Goal: Check status: Check status

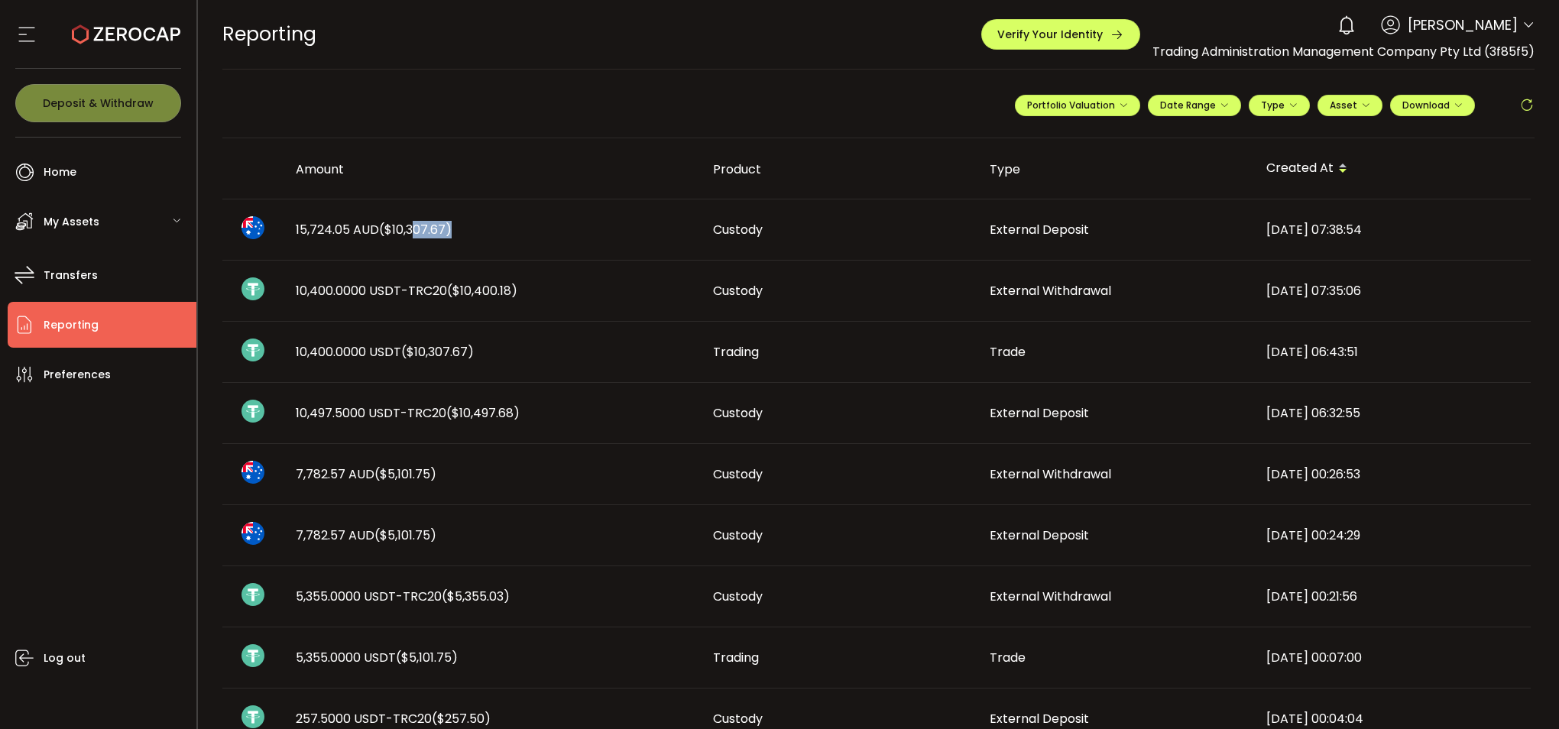
drag, startPoint x: 409, startPoint y: 227, endPoint x: 449, endPoint y: 231, distance: 39.9
click at [449, 231] on span "($10,307.67)" at bounding box center [415, 230] width 73 height 18
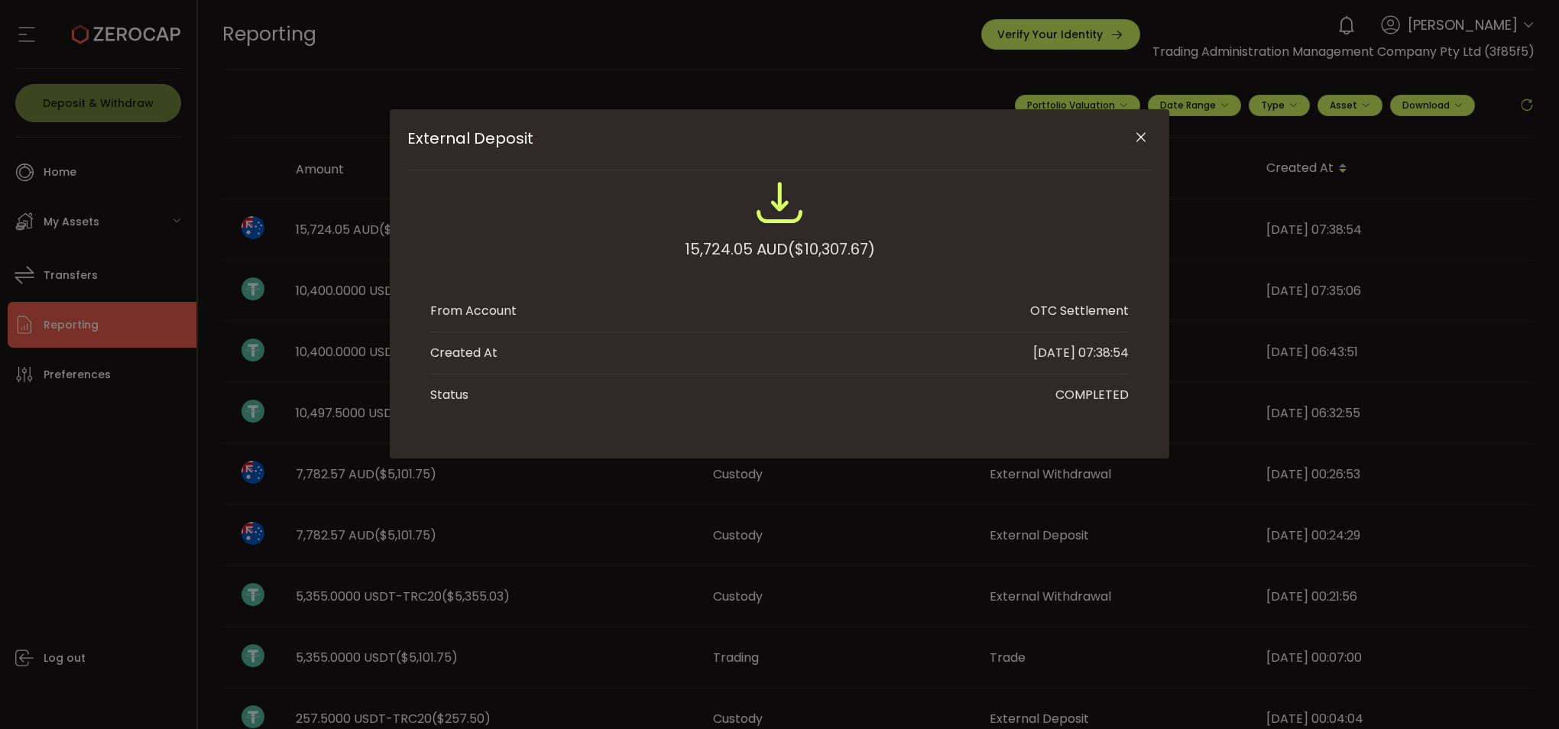
click at [1136, 133] on icon "Close" at bounding box center [1140, 137] width 15 height 15
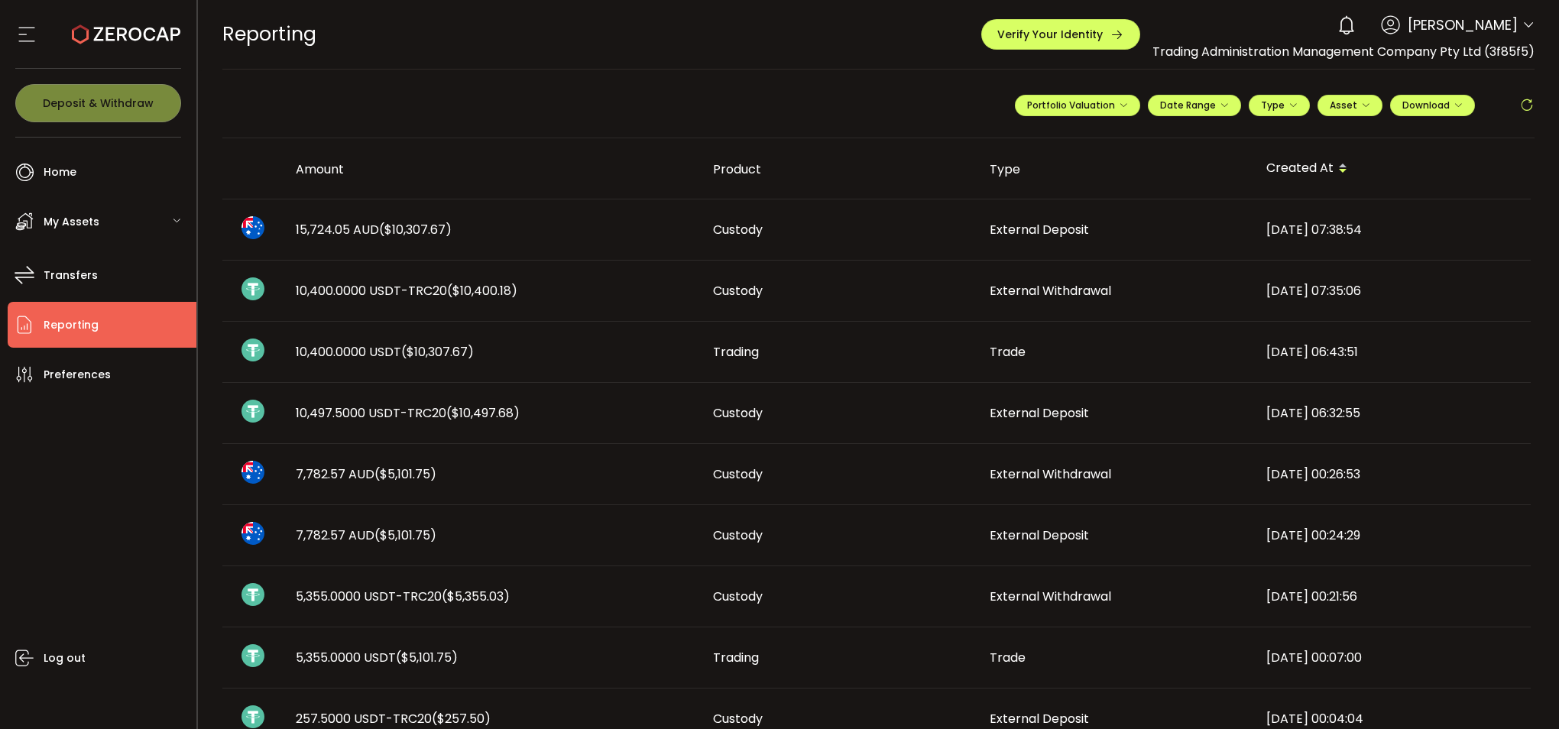
click at [473, 287] on span "($10,400.18)" at bounding box center [482, 291] width 70 height 18
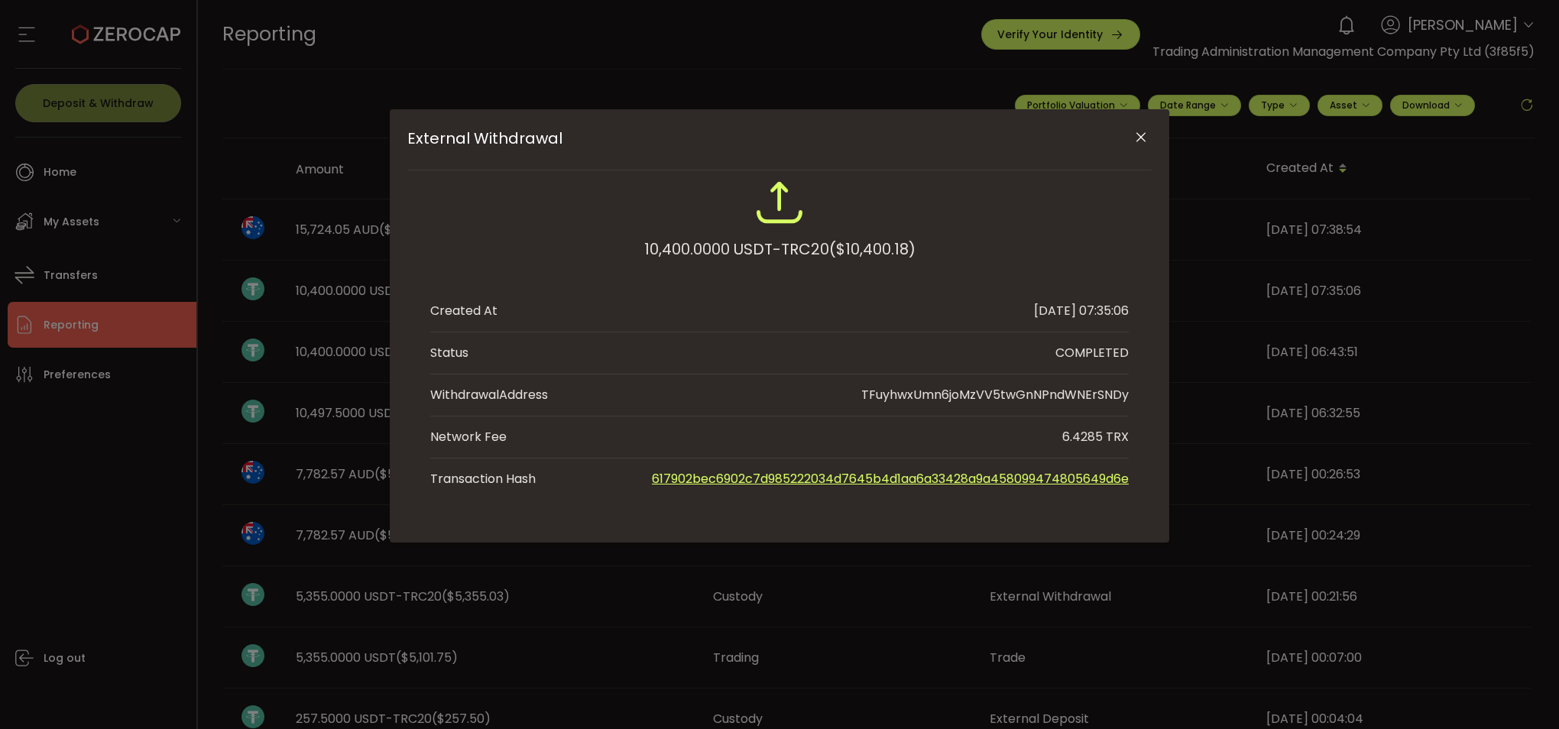
click at [1136, 134] on icon "Close" at bounding box center [1140, 137] width 15 height 15
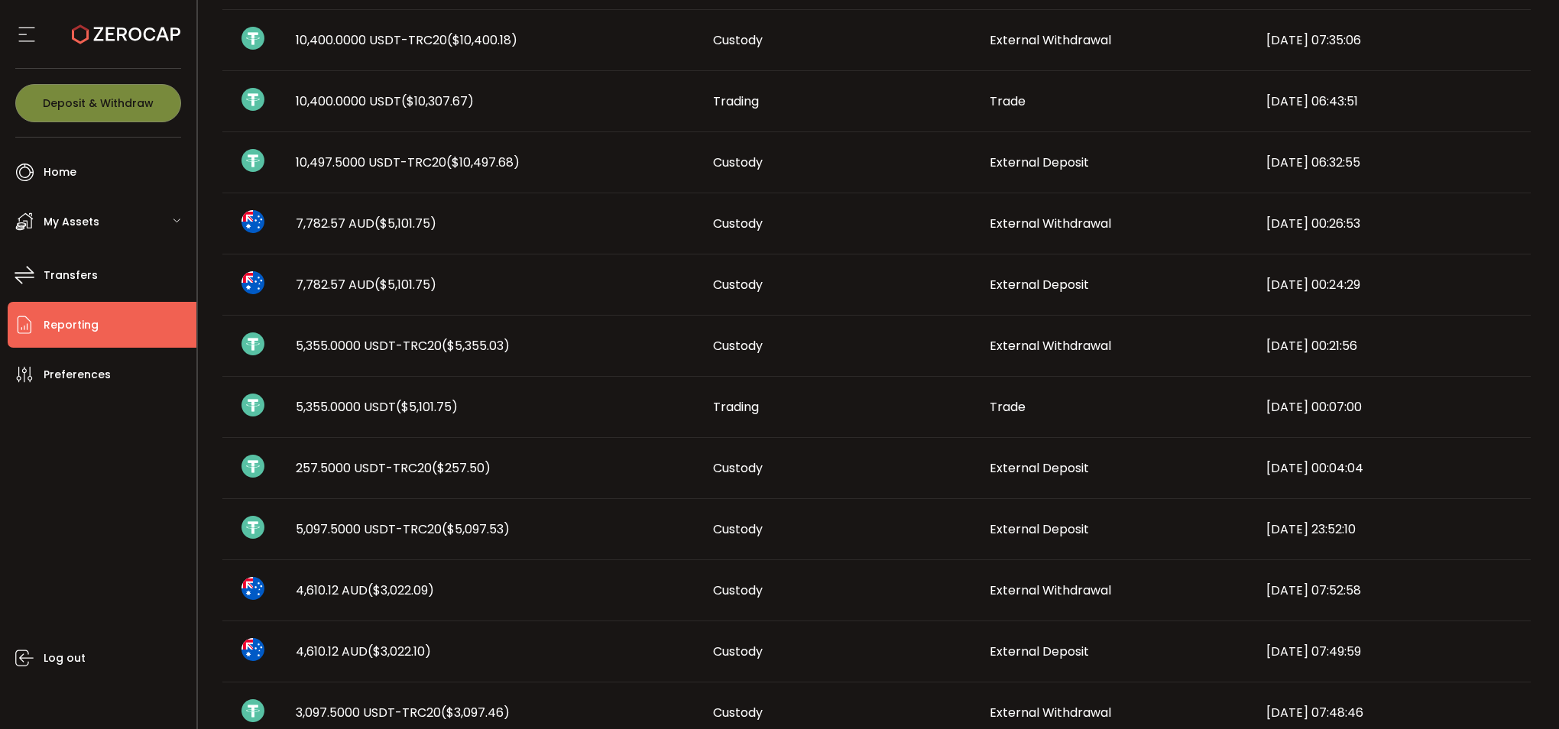
scroll to position [306, 0]
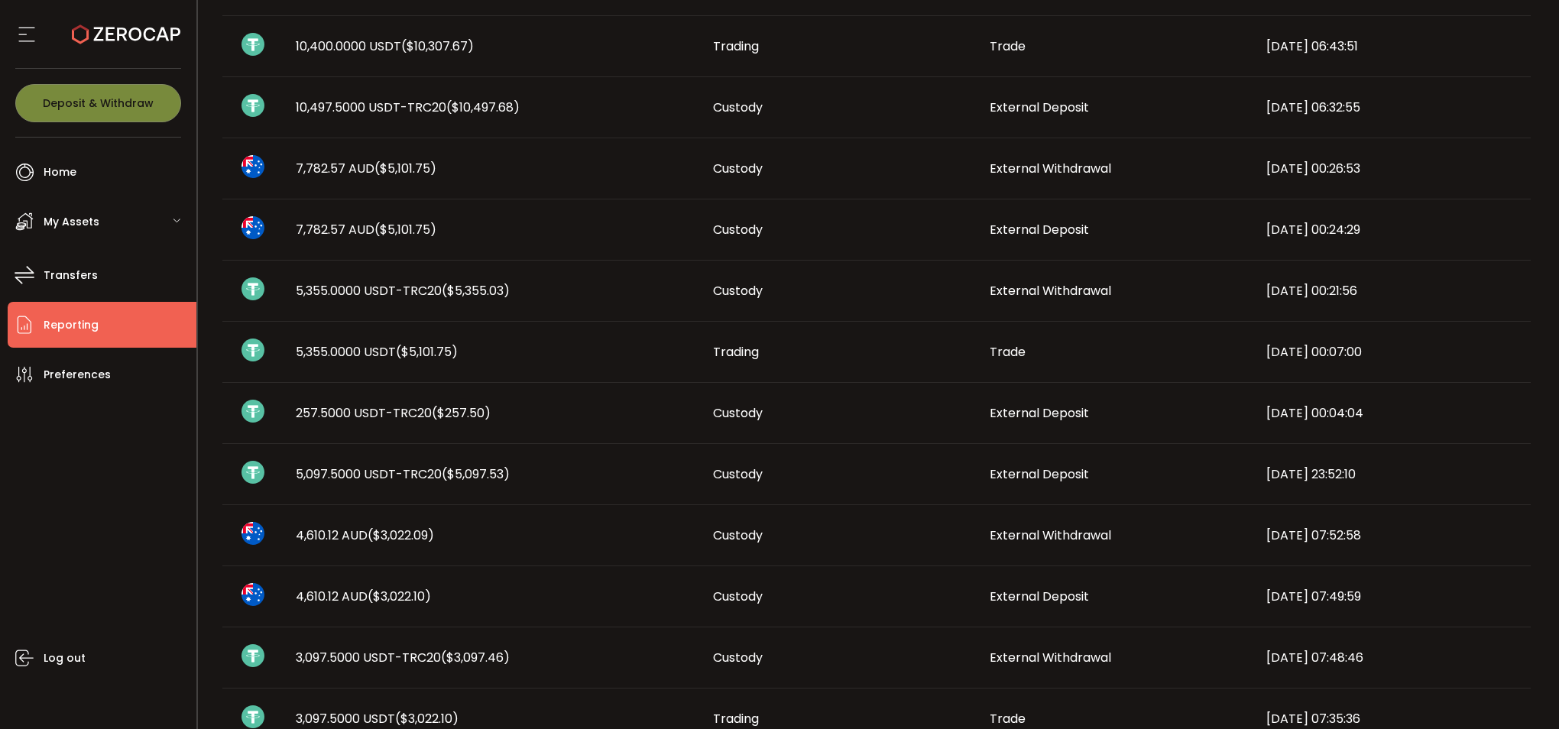
drag, startPoint x: 399, startPoint y: 349, endPoint x: 459, endPoint y: 352, distance: 59.7
click at [458, 352] on span "($5,101.75)" at bounding box center [427, 352] width 62 height 18
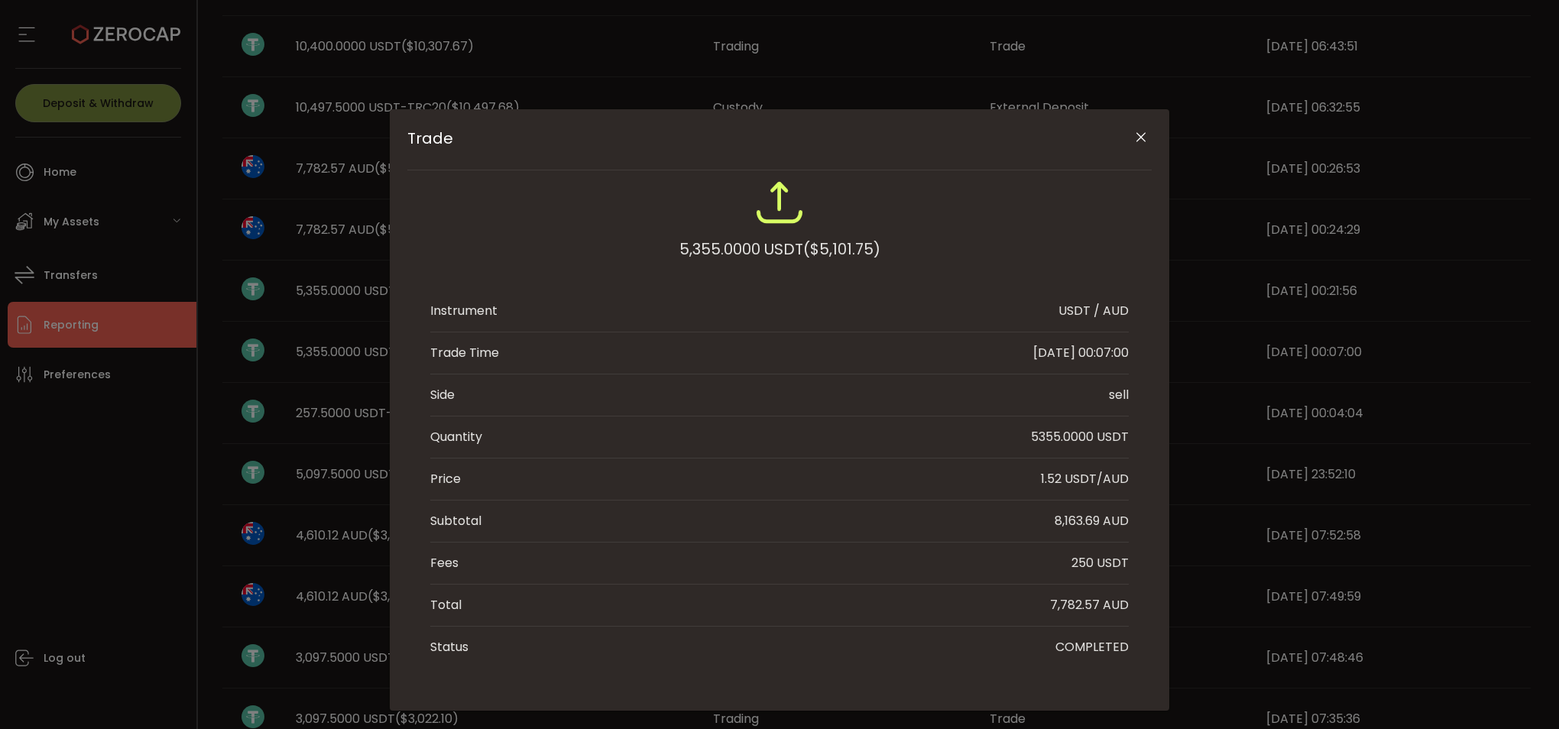
click at [1137, 131] on icon "Close" at bounding box center [1140, 137] width 15 height 15
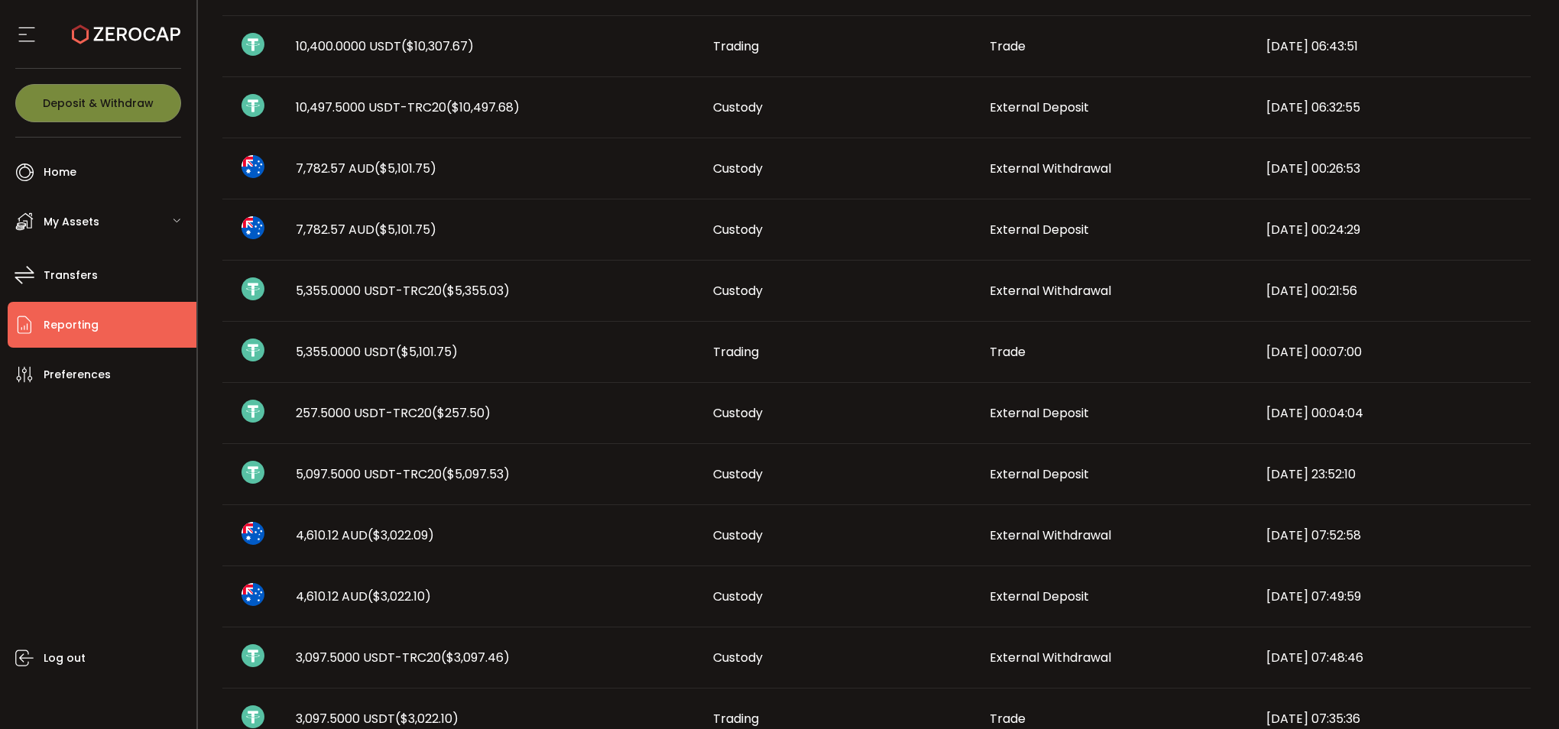
click at [457, 289] on span "($5,355.03)" at bounding box center [476, 291] width 68 height 18
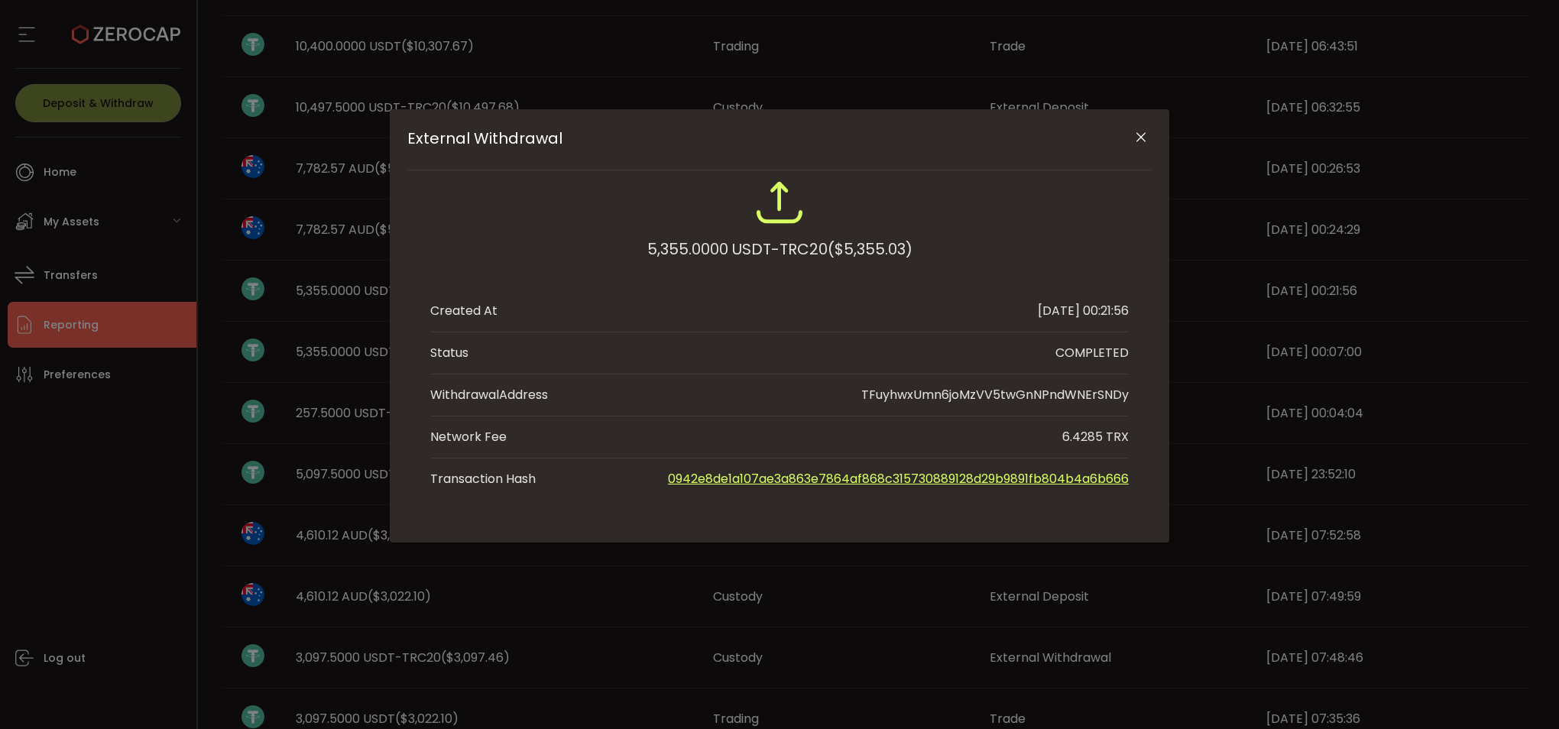
click at [1136, 141] on icon "Close" at bounding box center [1140, 137] width 15 height 15
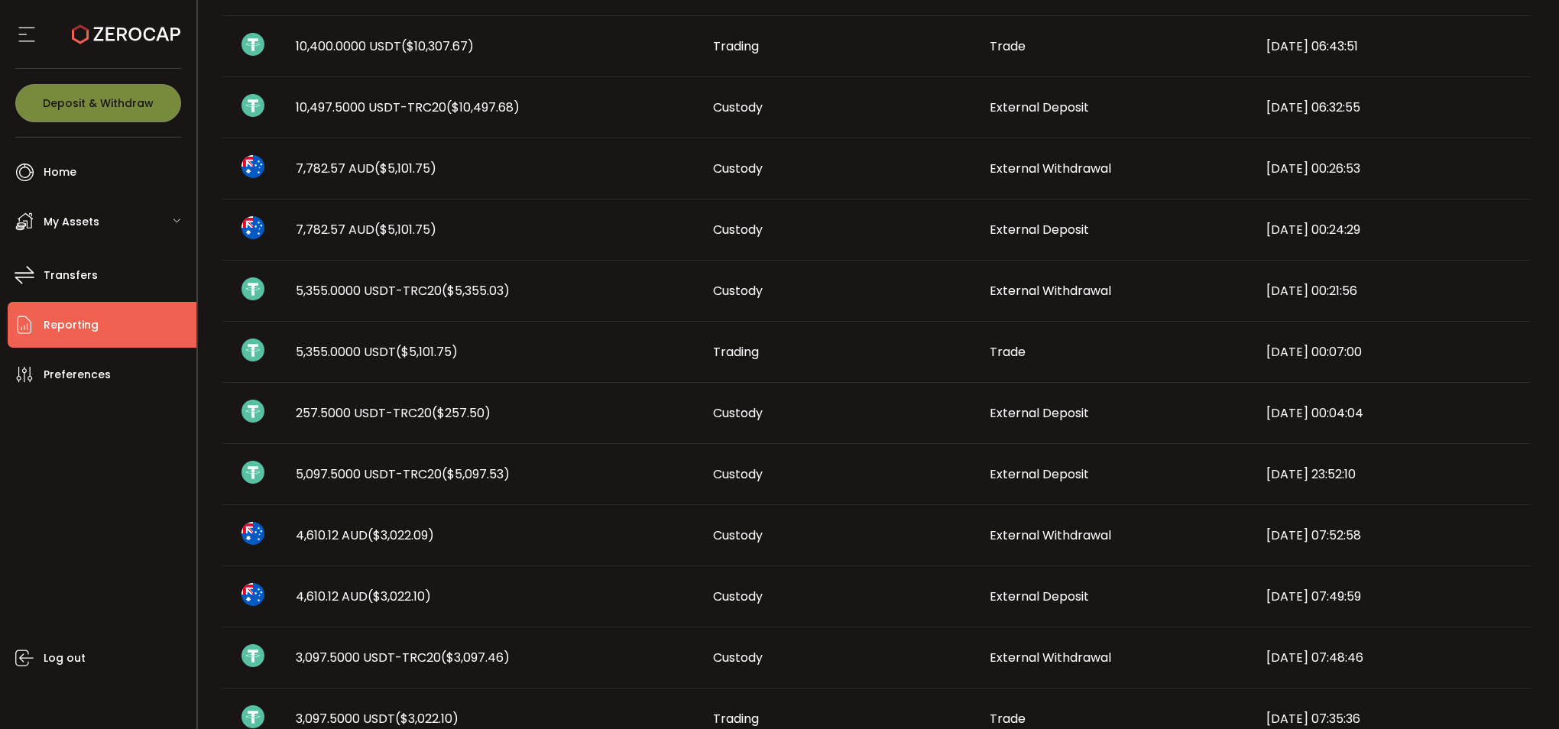
click at [458, 231] on div "7,782.57 AUD ($5,101.75)" at bounding box center [492, 230] width 417 height 18
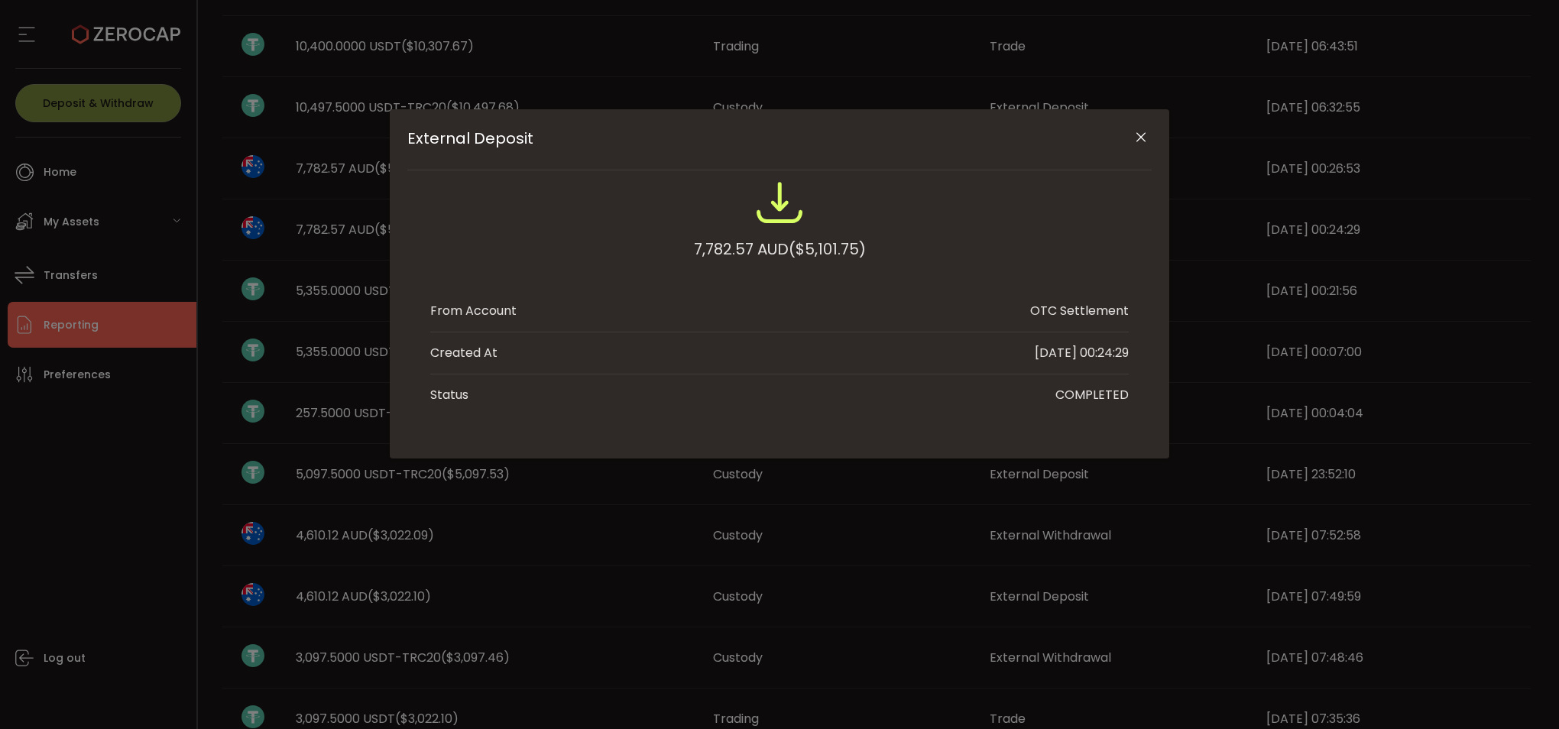
click at [1139, 137] on icon "Close" at bounding box center [1140, 137] width 15 height 15
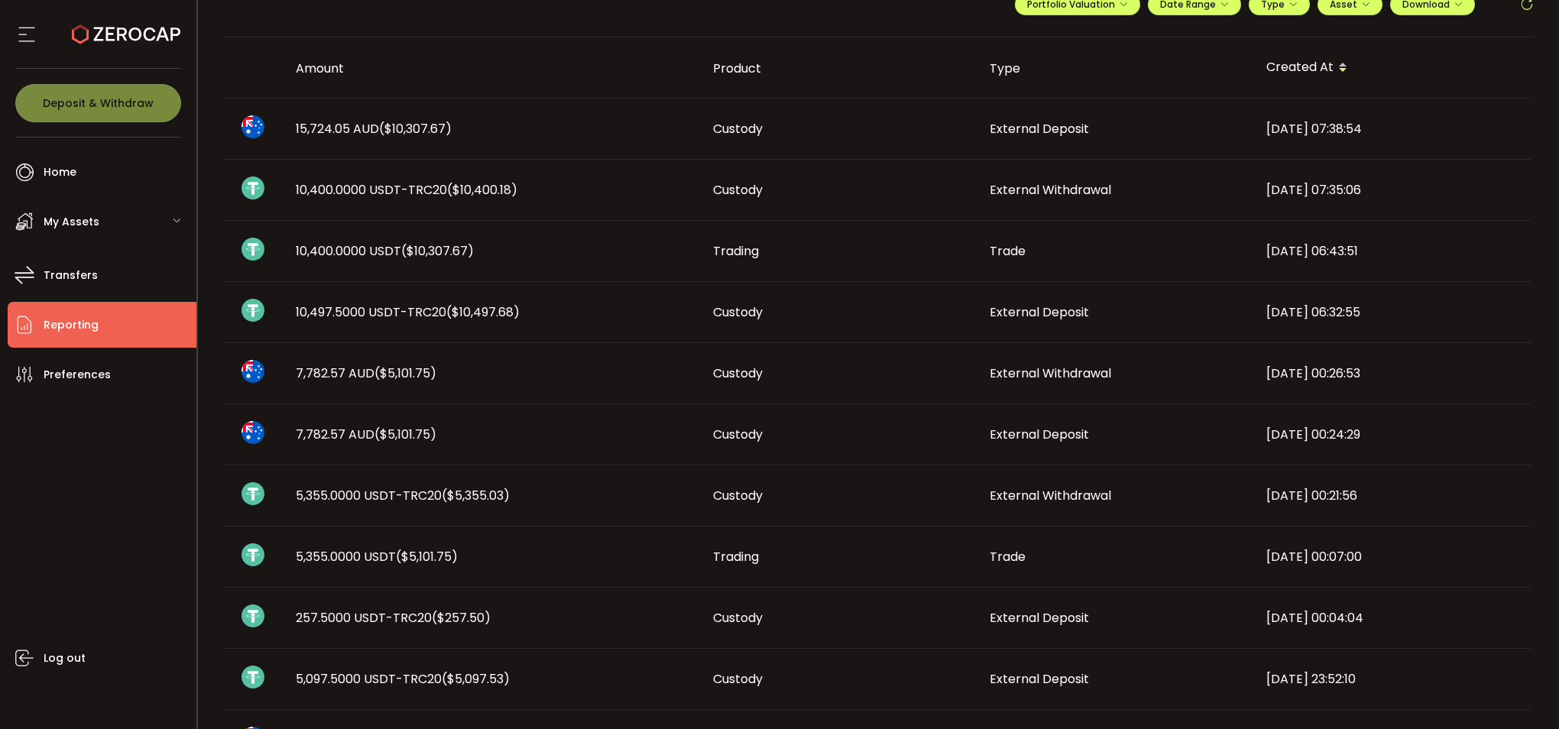
scroll to position [76, 0]
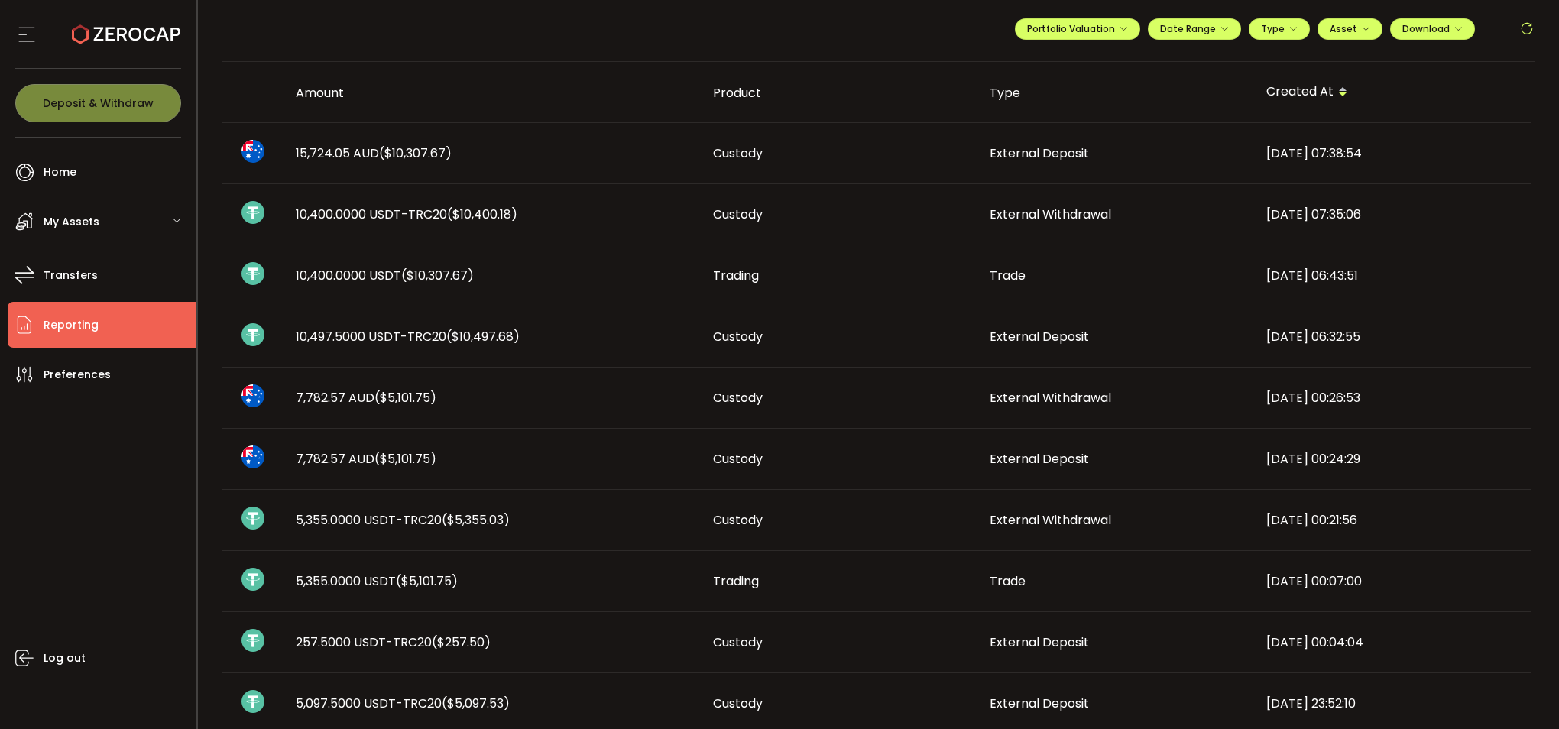
click at [455, 336] on span "($10,497.68)" at bounding box center [482, 337] width 73 height 18
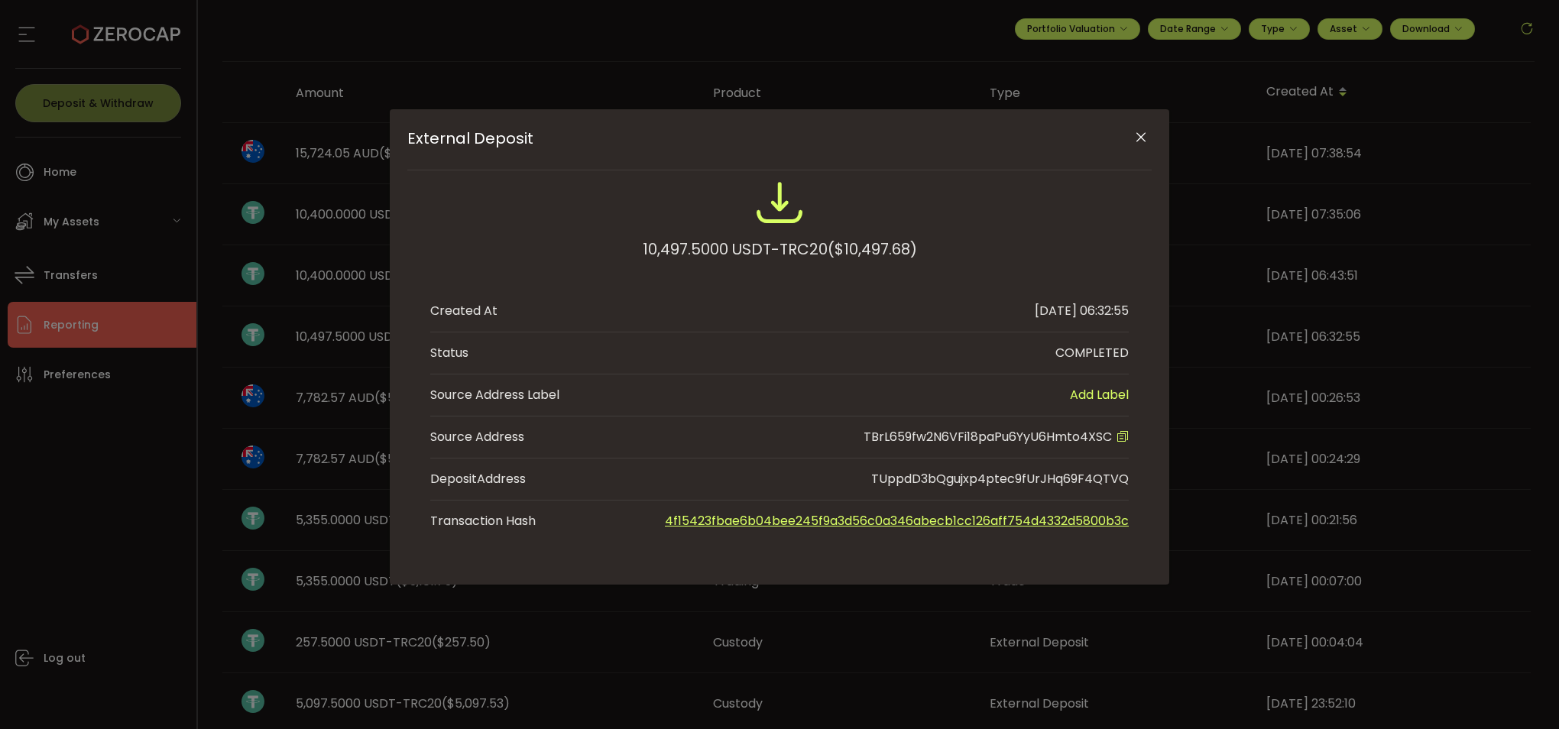
click at [1130, 137] on button "Close" at bounding box center [1140, 138] width 27 height 27
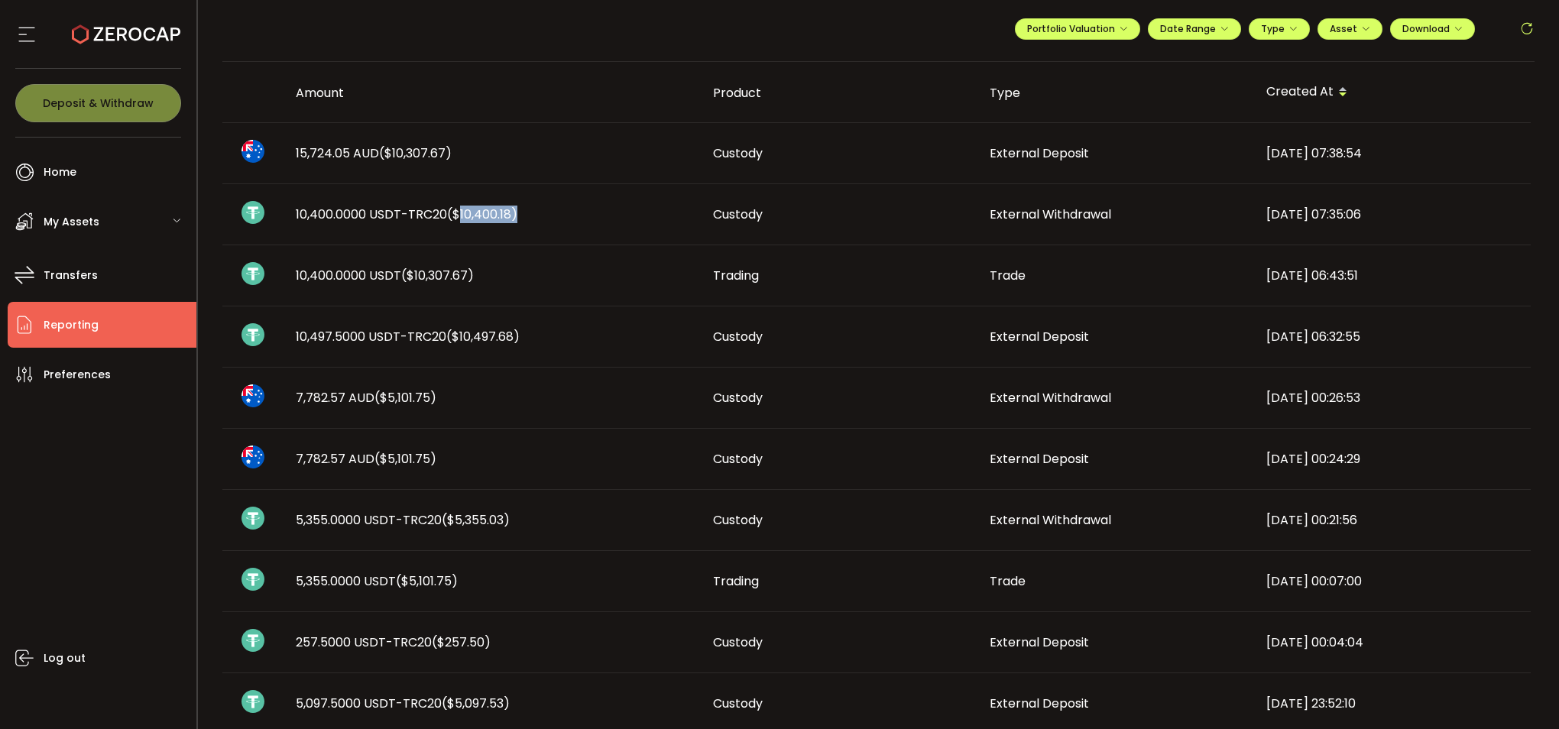
drag, startPoint x: 454, startPoint y: 214, endPoint x: 511, endPoint y: 214, distance: 57.3
click at [511, 214] on span "($10,400.18)" at bounding box center [482, 215] width 70 height 18
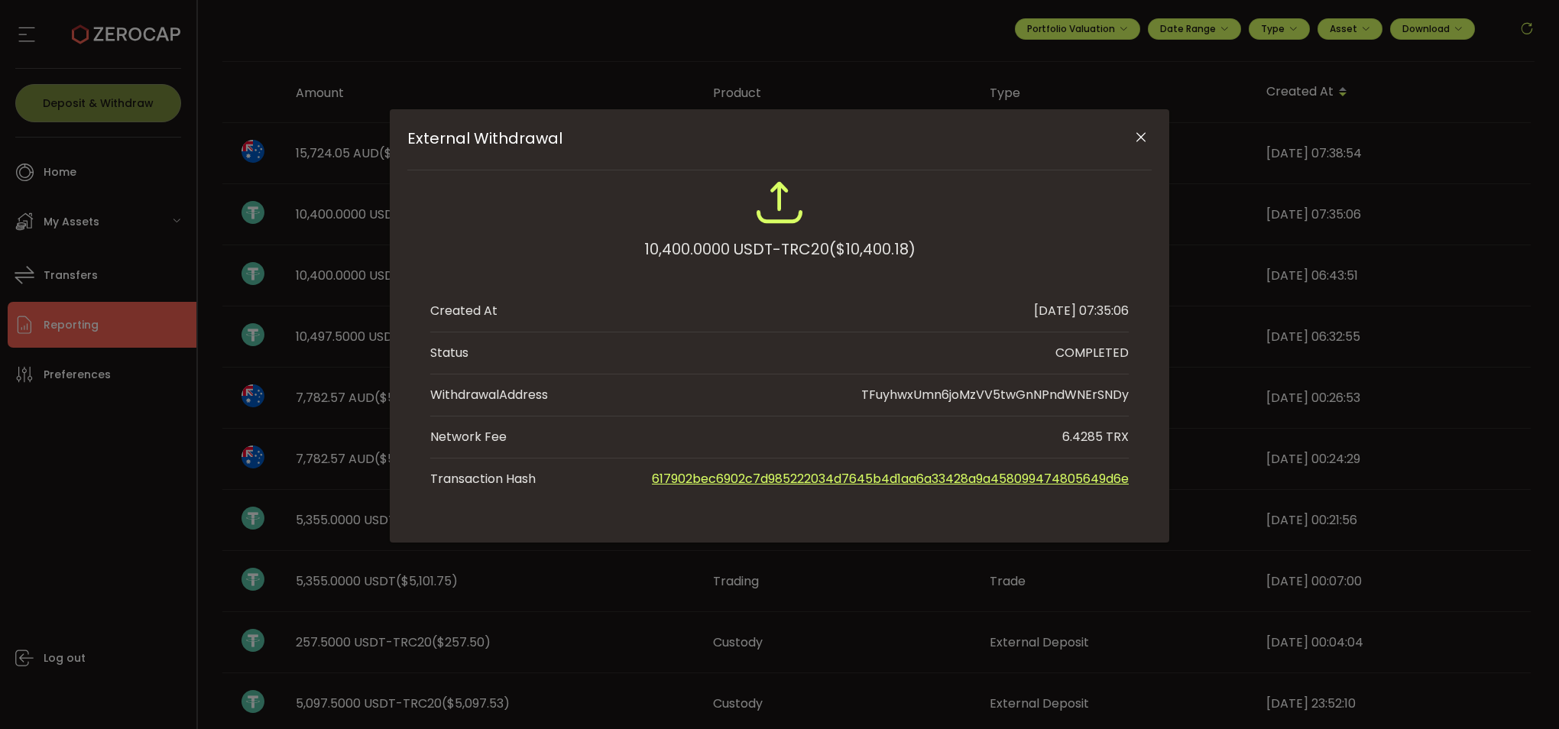
click at [1145, 132] on icon "Close" at bounding box center [1140, 137] width 15 height 15
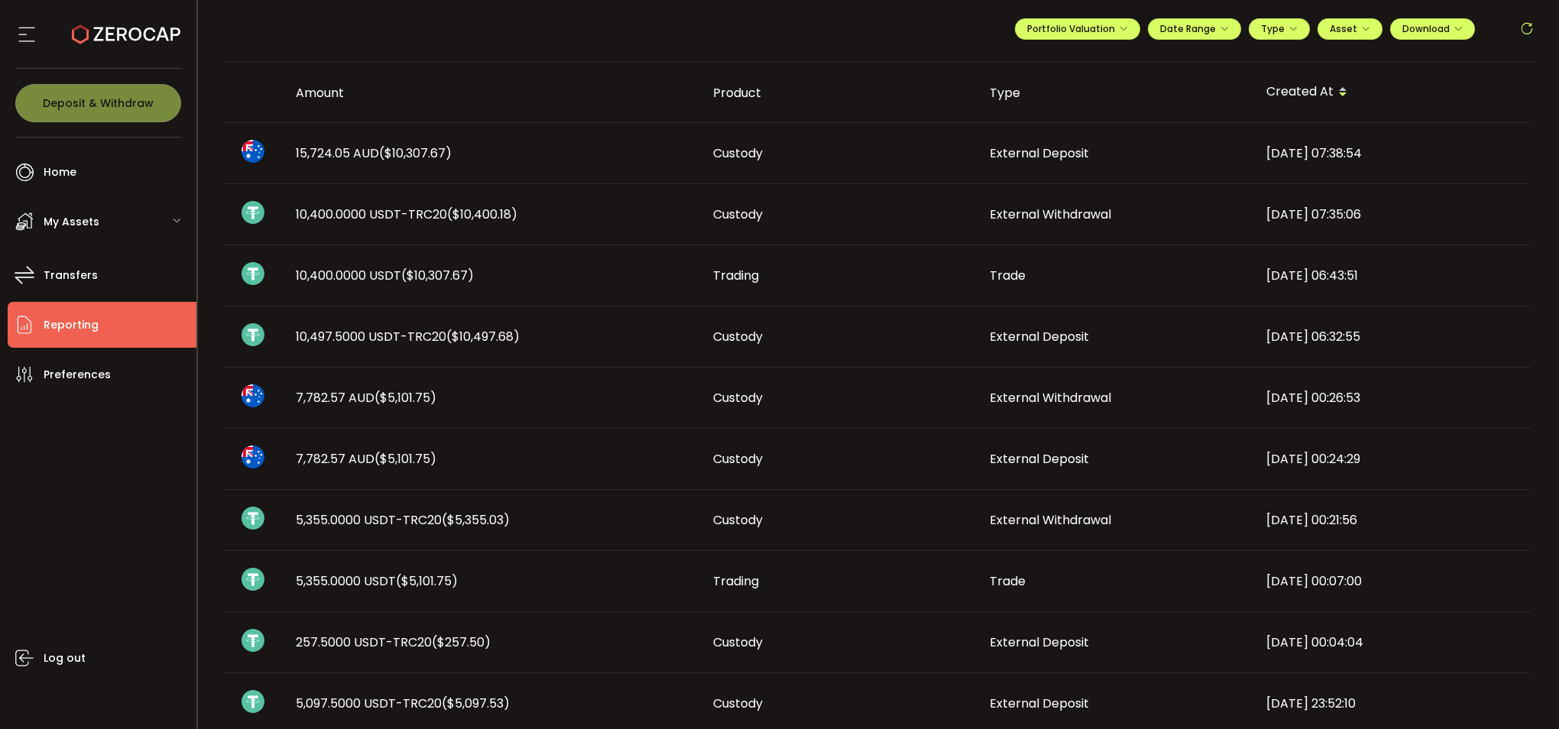
click at [591, 24] on div "**********" at bounding box center [878, 34] width 1313 height 53
drag, startPoint x: 286, startPoint y: 338, endPoint x: 543, endPoint y: 358, distance: 257.5
click at [543, 358] on td "10,497.5000 USDT-TRC20 ($10,497.68)" at bounding box center [492, 336] width 417 height 61
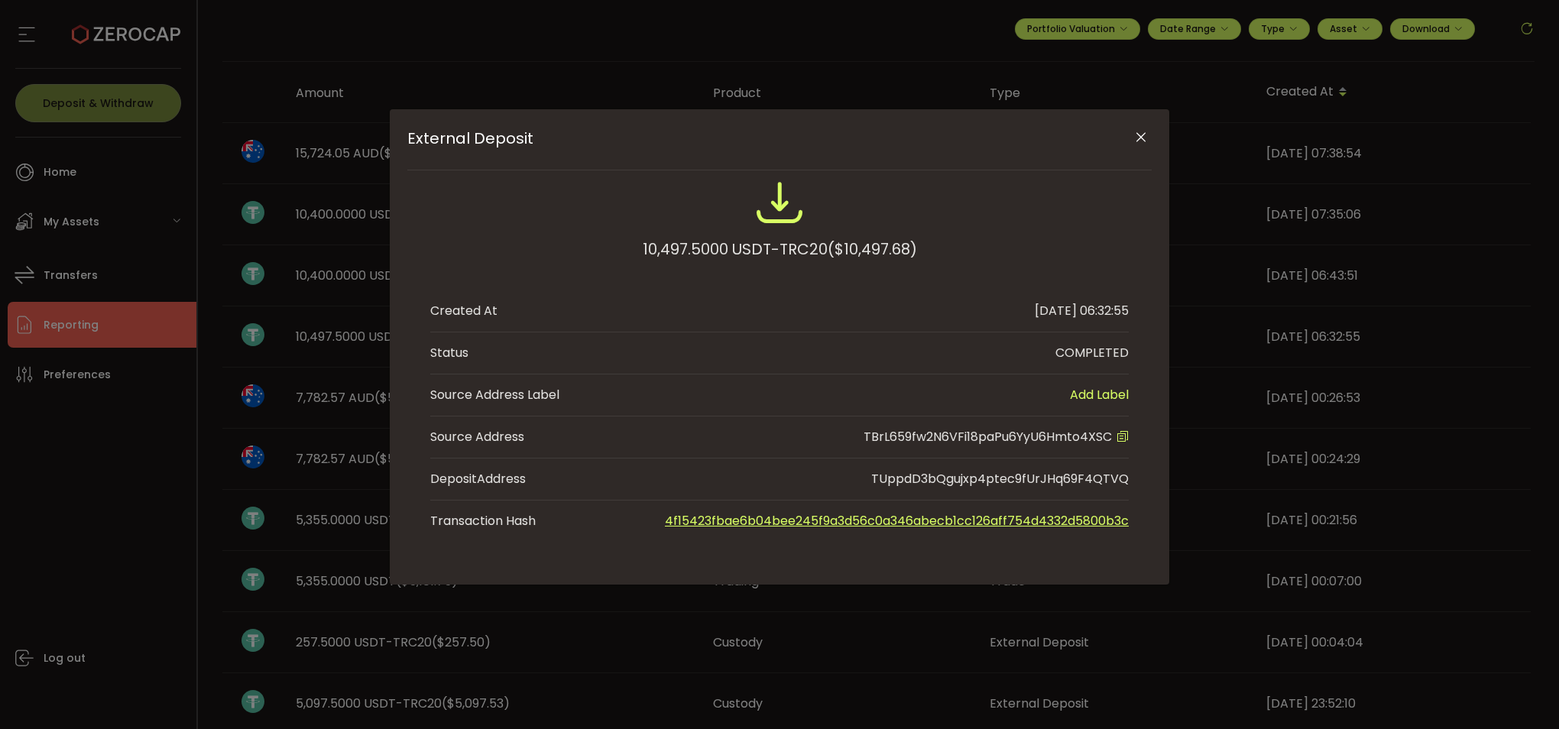
click at [1130, 136] on button "Close" at bounding box center [1140, 138] width 27 height 27
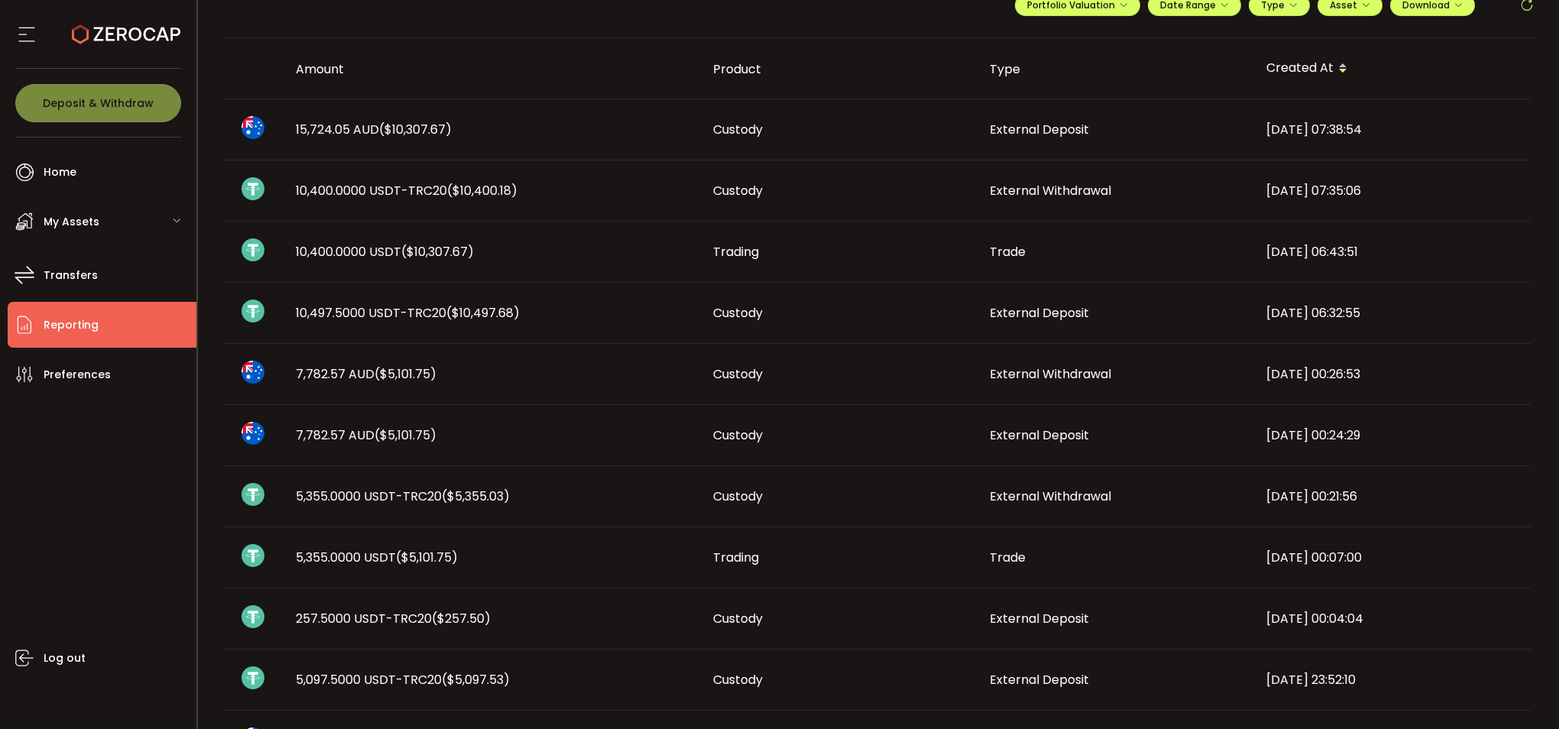
scroll to position [0, 0]
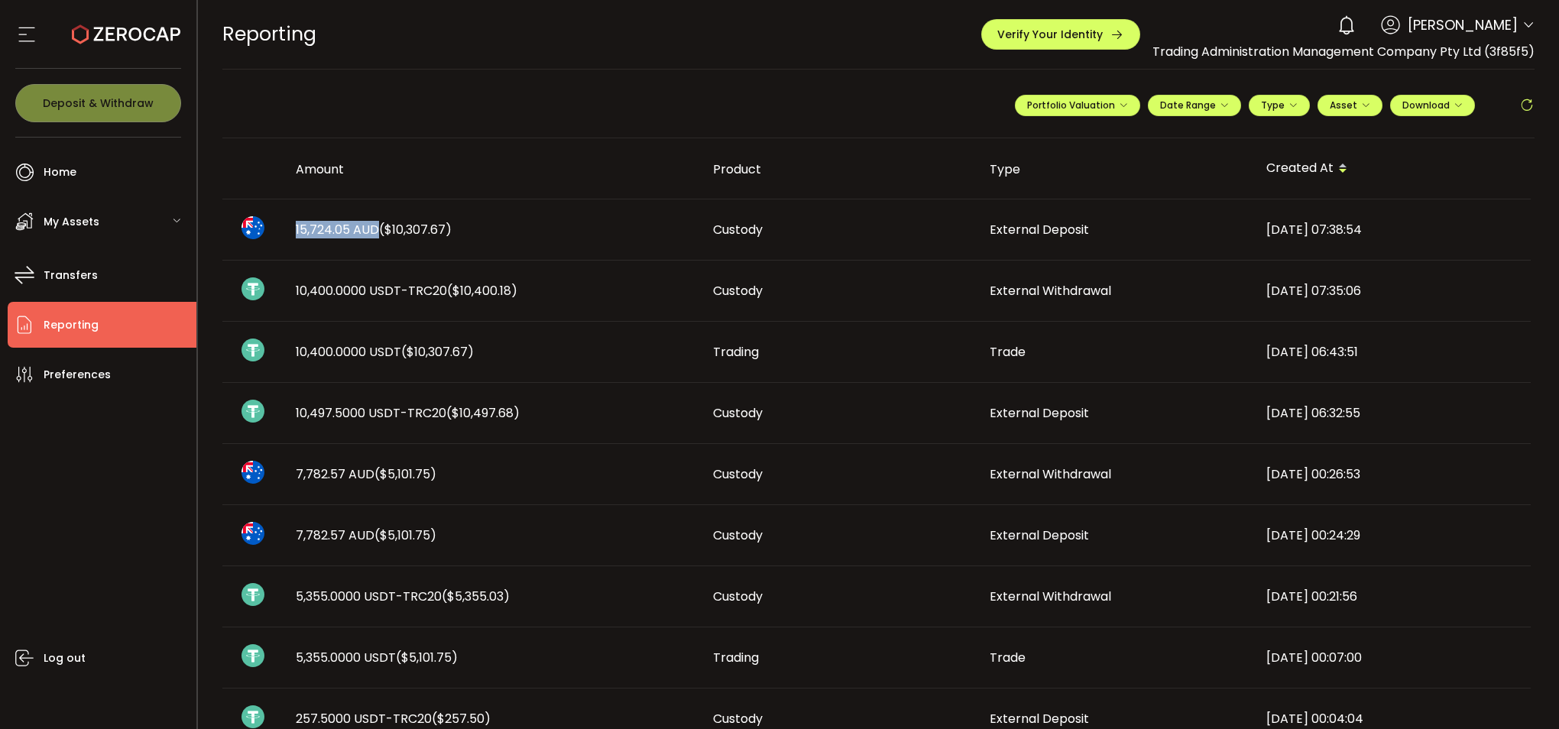
drag, startPoint x: 292, startPoint y: 231, endPoint x: 377, endPoint y: 234, distance: 84.9
click at [377, 234] on div "15,724.05 AUD ($10,307.67)" at bounding box center [492, 230] width 417 height 18
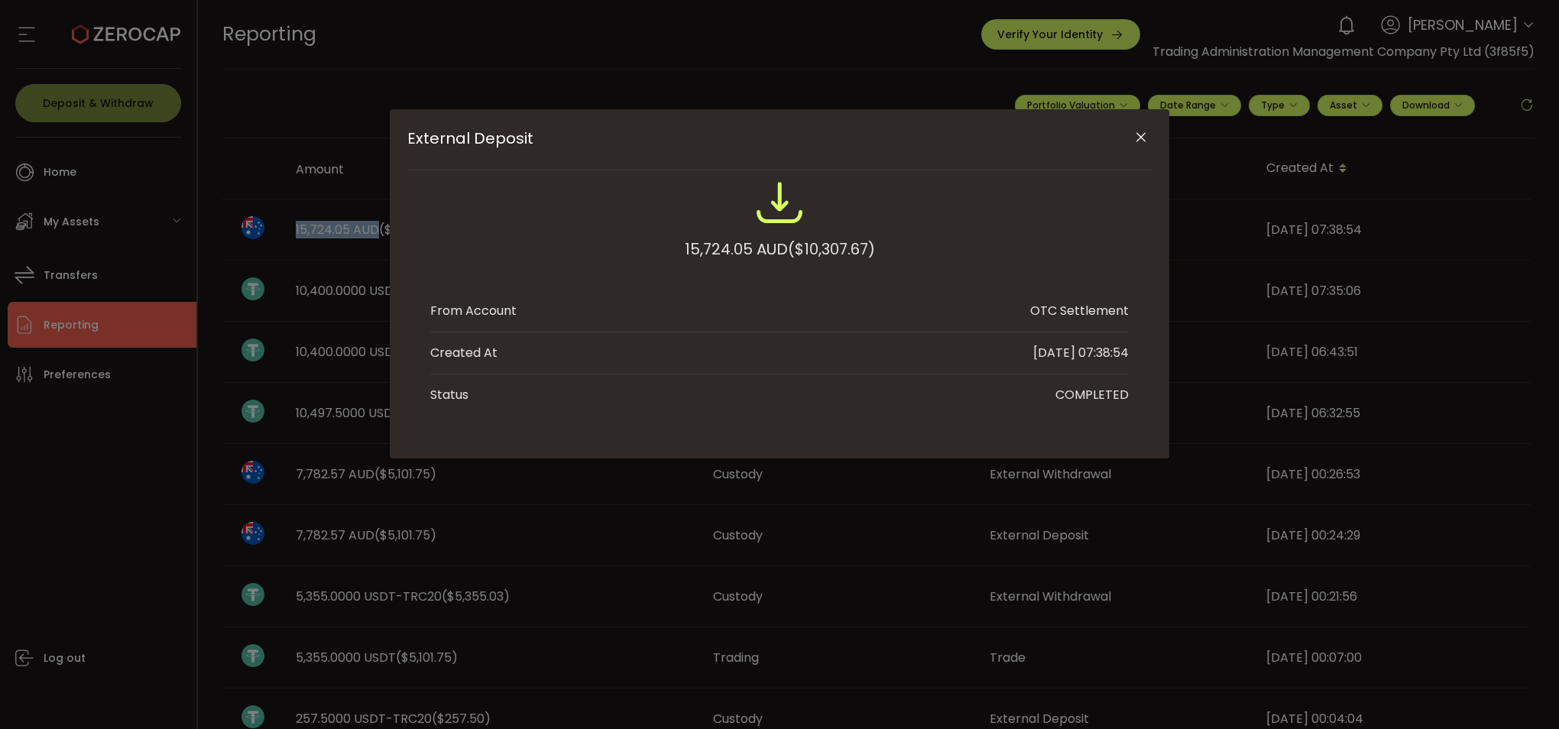
click at [1139, 133] on icon "Close" at bounding box center [1140, 137] width 15 height 15
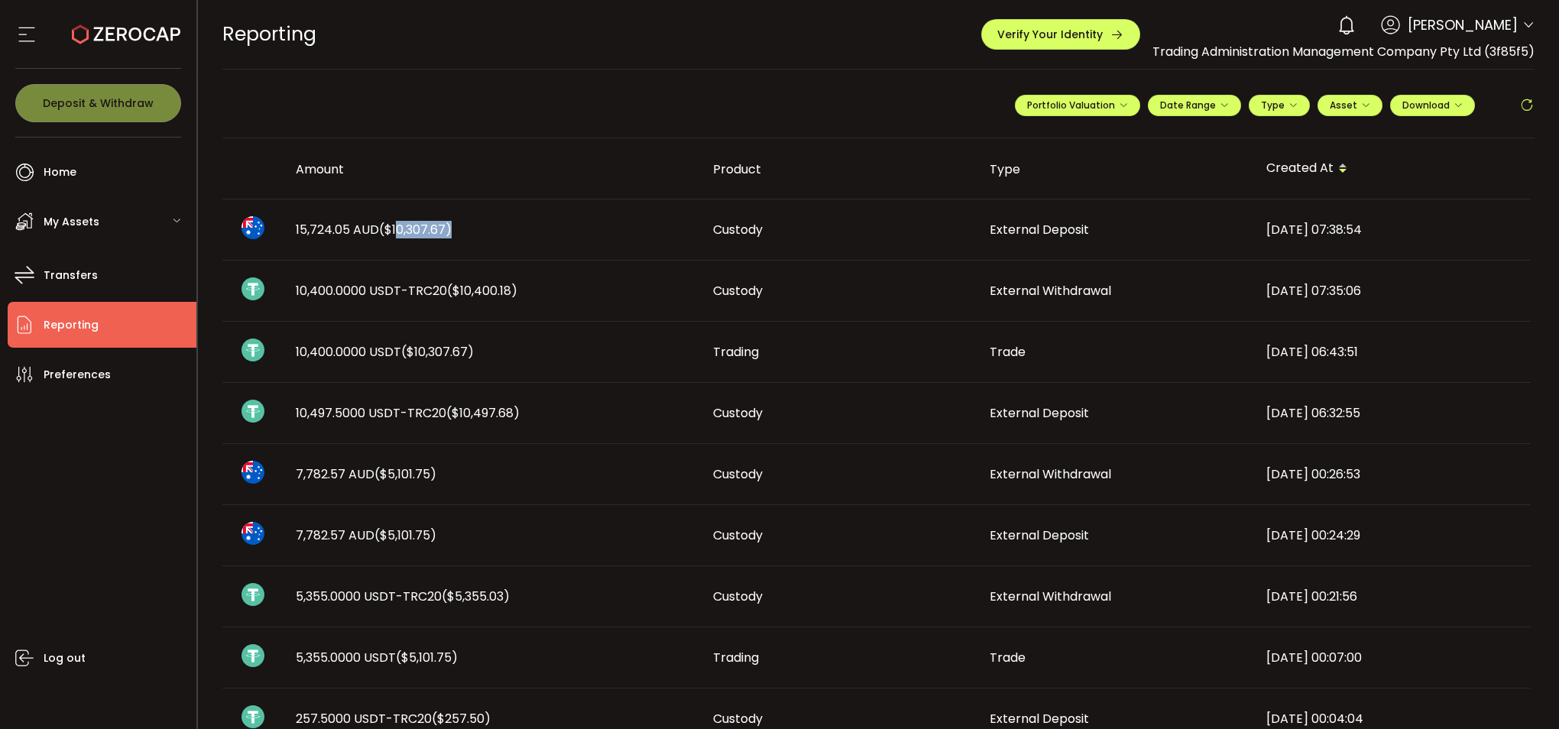
drag, startPoint x: 392, startPoint y: 226, endPoint x: 444, endPoint y: 227, distance: 52.0
click at [444, 227] on span "($10,307.67)" at bounding box center [415, 230] width 73 height 18
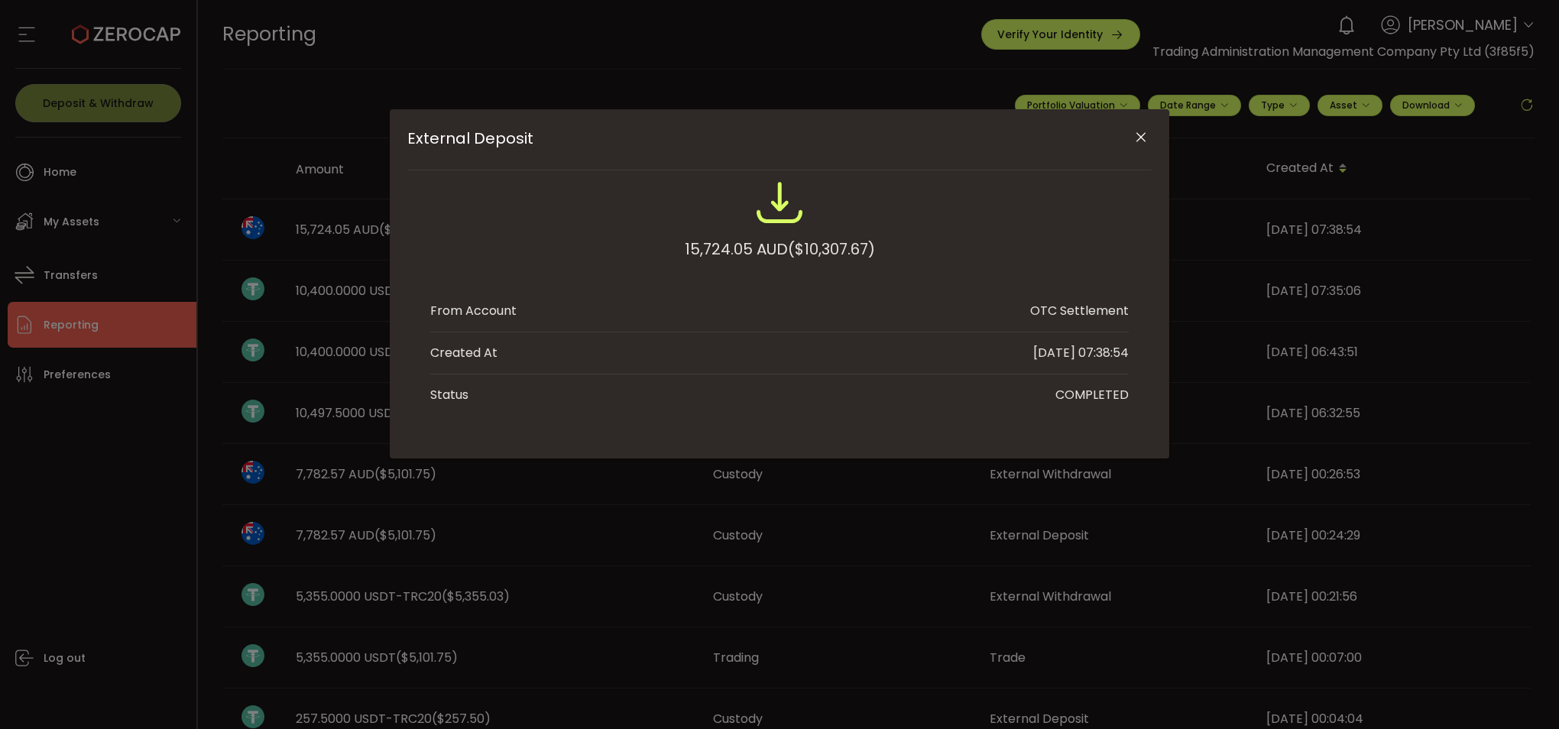
click at [1139, 136] on icon "Close" at bounding box center [1140, 137] width 15 height 15
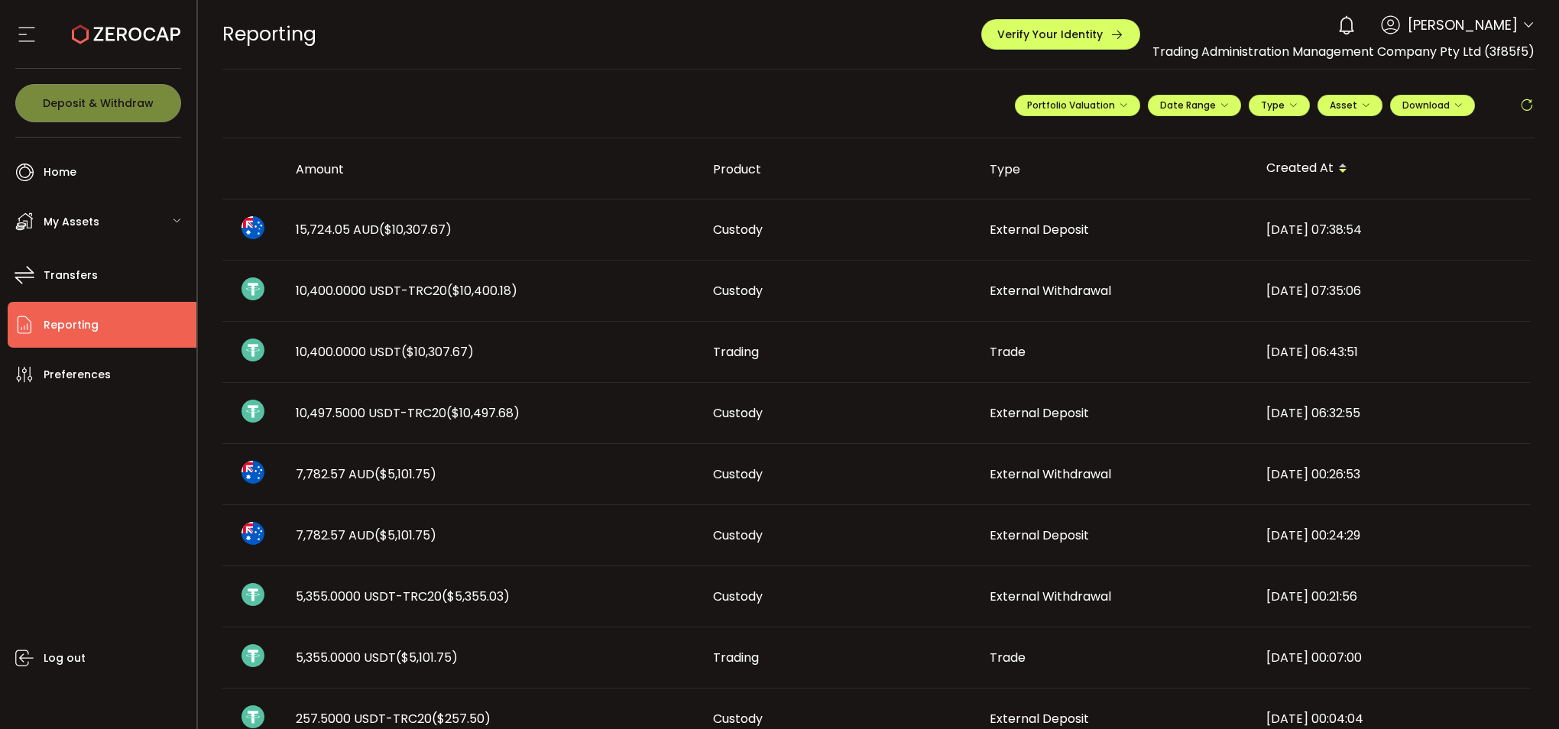
click at [381, 31] on div "REPORTING Buy Power $0.00 USD Reporting Reporting Verify Your Identity 0 [PERSO…" at bounding box center [878, 34] width 1313 height 69
